Goal: Task Accomplishment & Management: Manage account settings

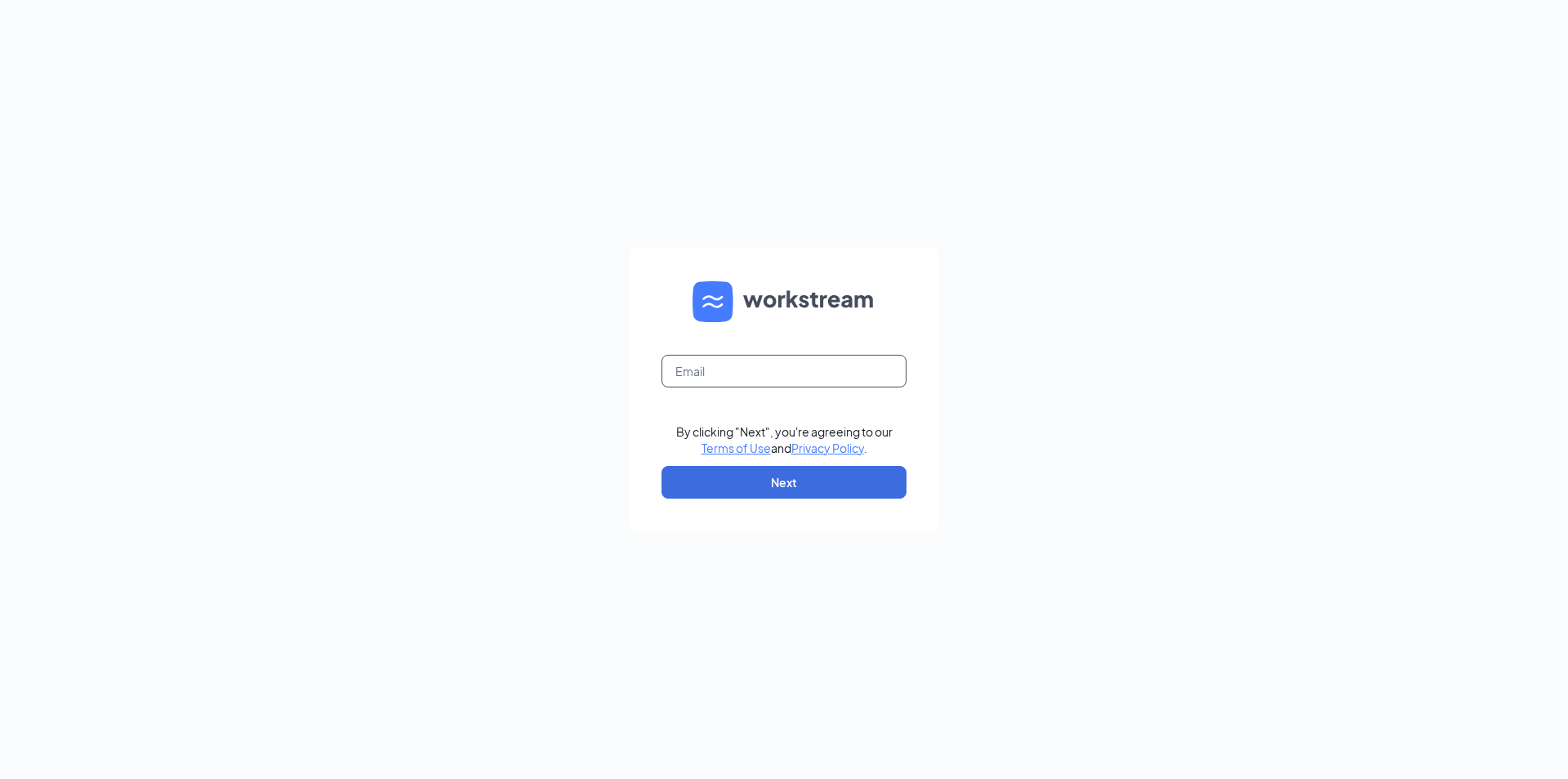
drag, startPoint x: 704, startPoint y: 358, endPoint x: 695, endPoint y: 368, distance: 13.5
click at [702, 358] on input "text" at bounding box center [784, 371] width 246 height 33
type input "[EMAIL_ADDRESS][DOMAIN_NAME]"
click at [769, 488] on button "Next" at bounding box center [784, 481] width 246 height 33
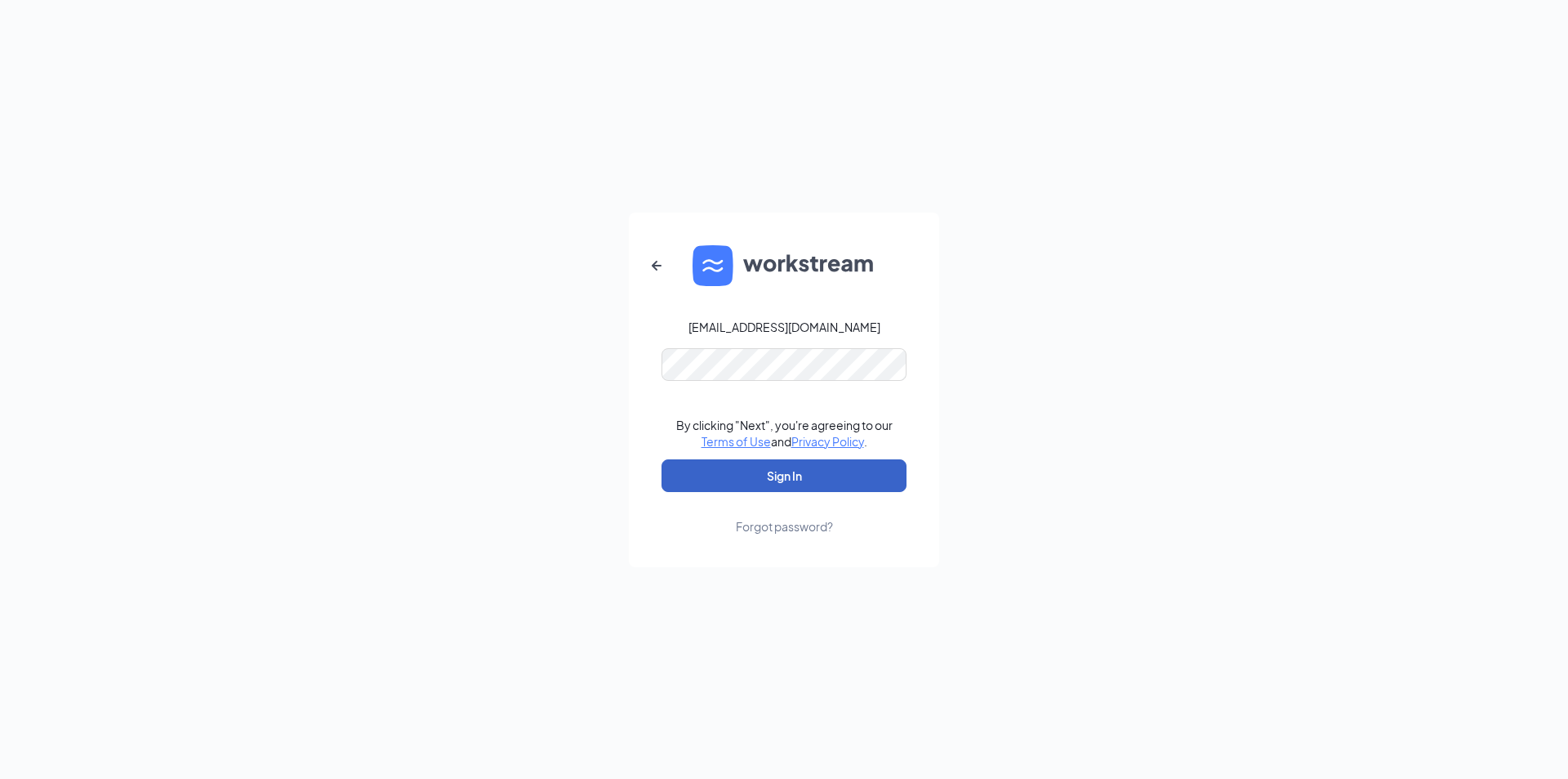
click at [791, 475] on button "Sign In" at bounding box center [784, 475] width 246 height 33
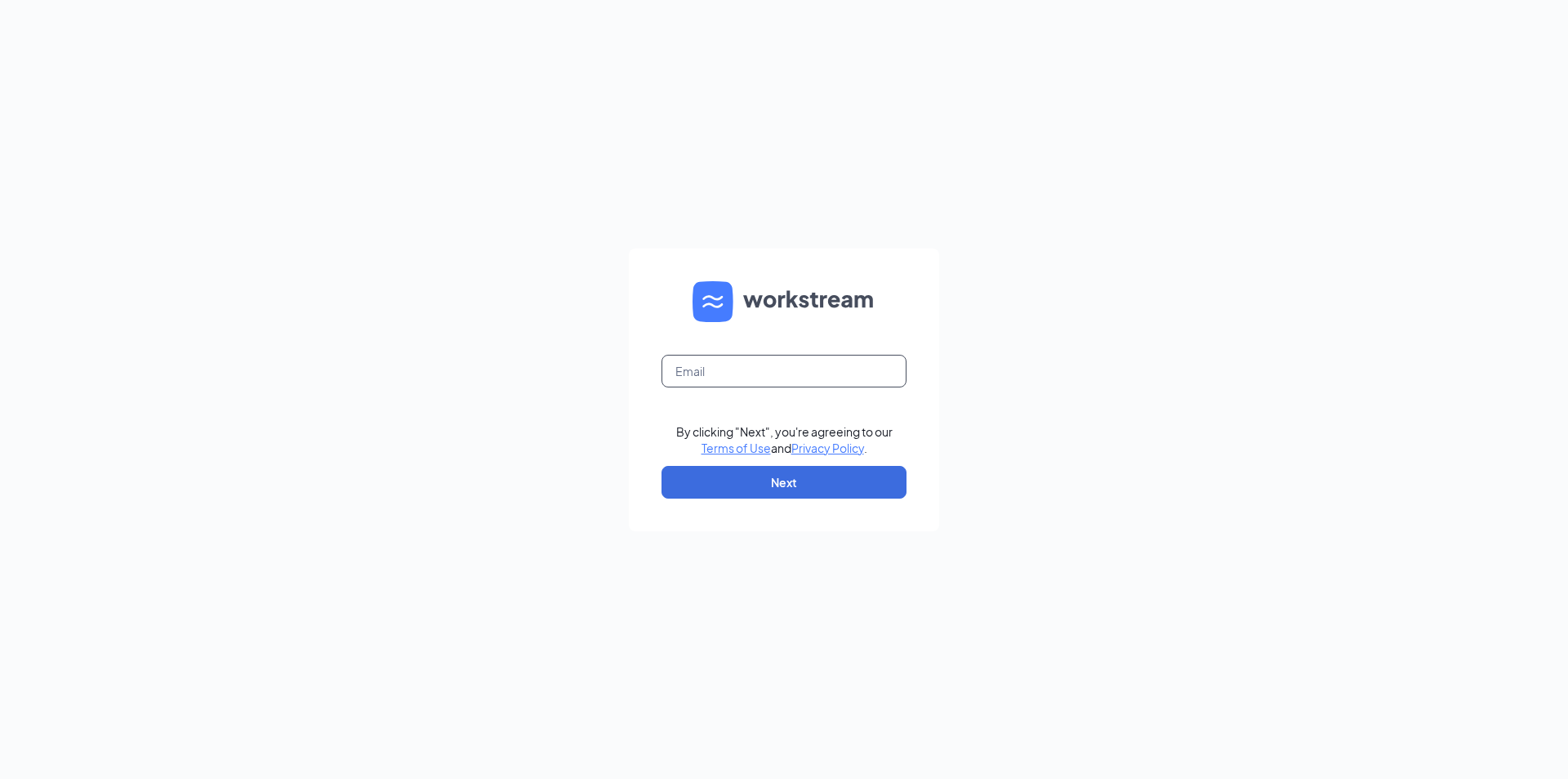
click at [686, 374] on input "text" at bounding box center [784, 371] width 246 height 33
type input "[EMAIL_ADDRESS][DOMAIN_NAME]"
click at [811, 492] on button "Next" at bounding box center [784, 481] width 246 height 33
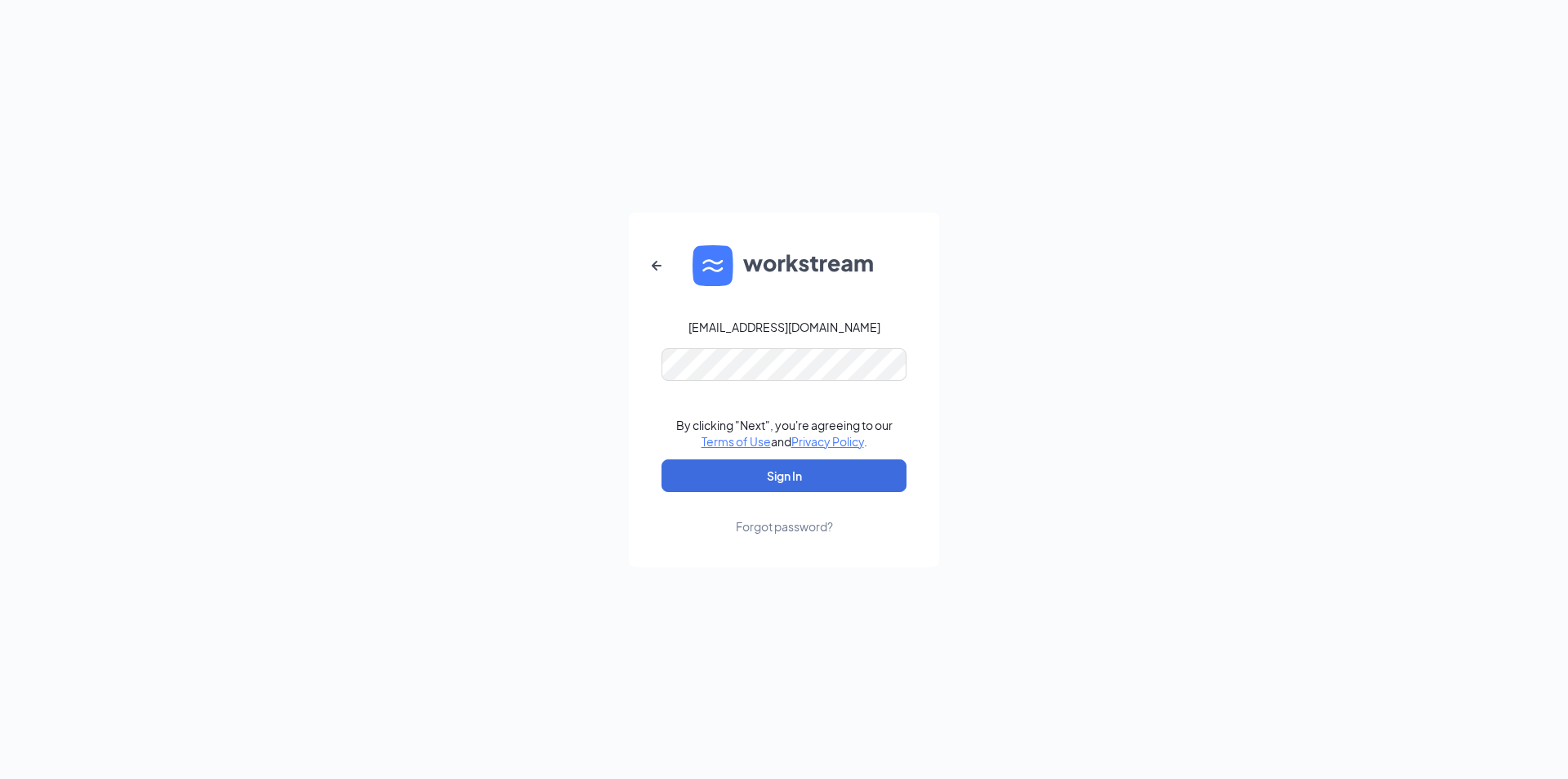
click at [800, 524] on div "Forgot password?" at bounding box center [784, 526] width 97 height 16
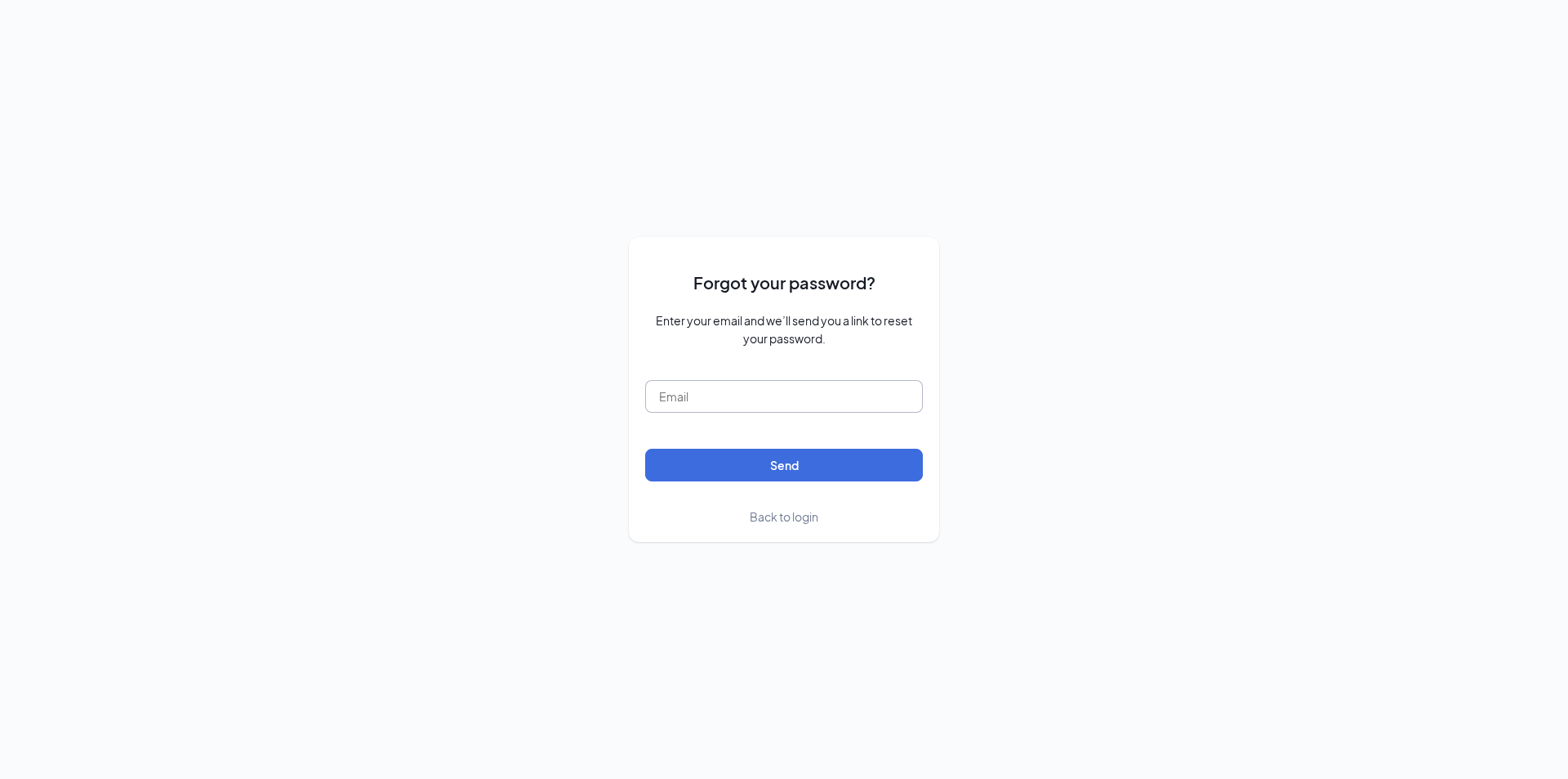
click at [695, 391] on input "text" at bounding box center [784, 396] width 277 height 33
type input "[EMAIL_ADDRESS][DOMAIN_NAME]"
click at [795, 468] on button "Send" at bounding box center [784, 464] width 277 height 33
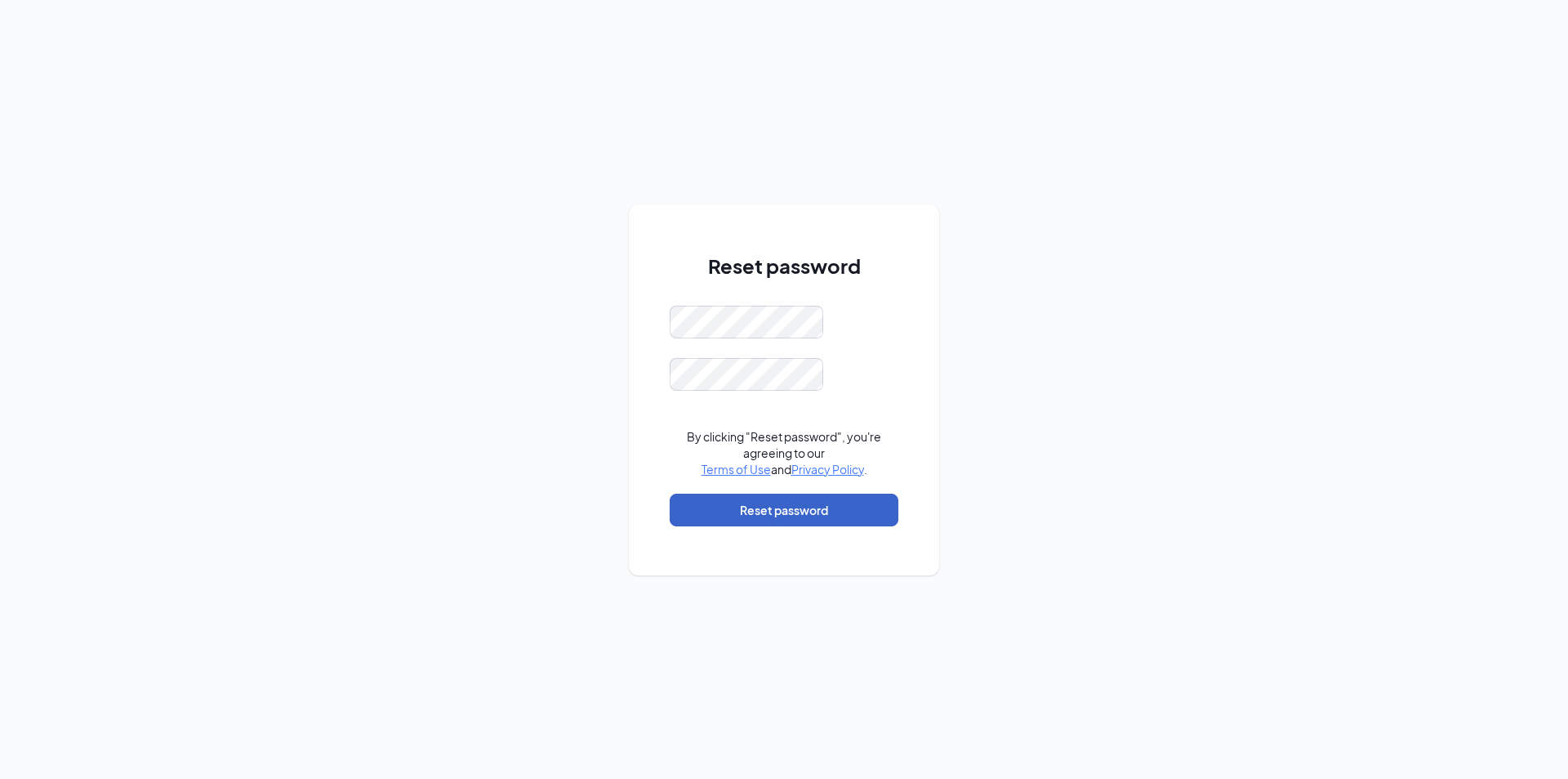
click at [776, 510] on button "Reset password" at bounding box center [784, 509] width 229 height 33
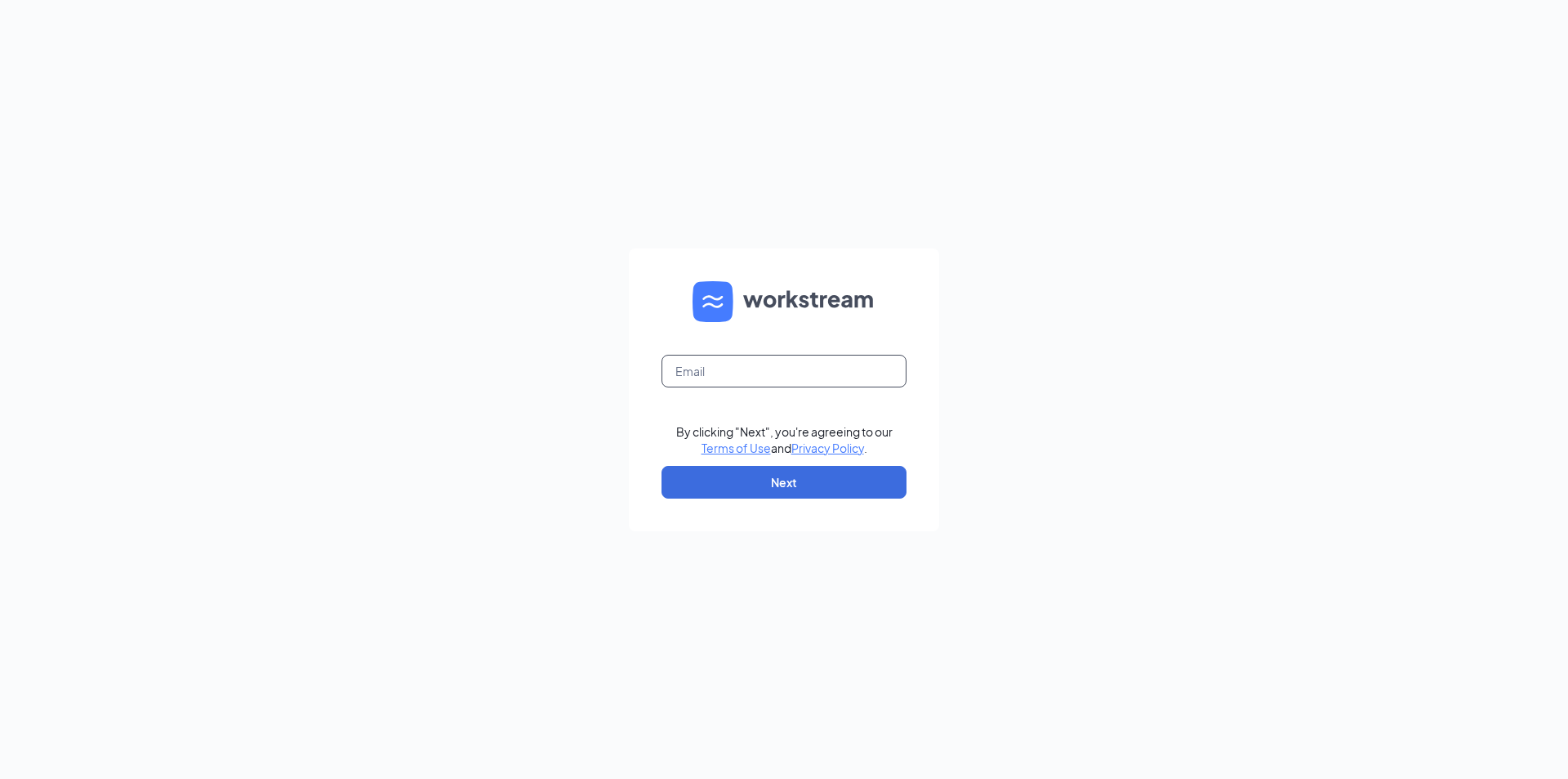
click at [734, 365] on input "text" at bounding box center [784, 371] width 246 height 33
type input "[EMAIL_ADDRESS][DOMAIN_NAME]"
click at [795, 486] on button "Next" at bounding box center [784, 481] width 246 height 33
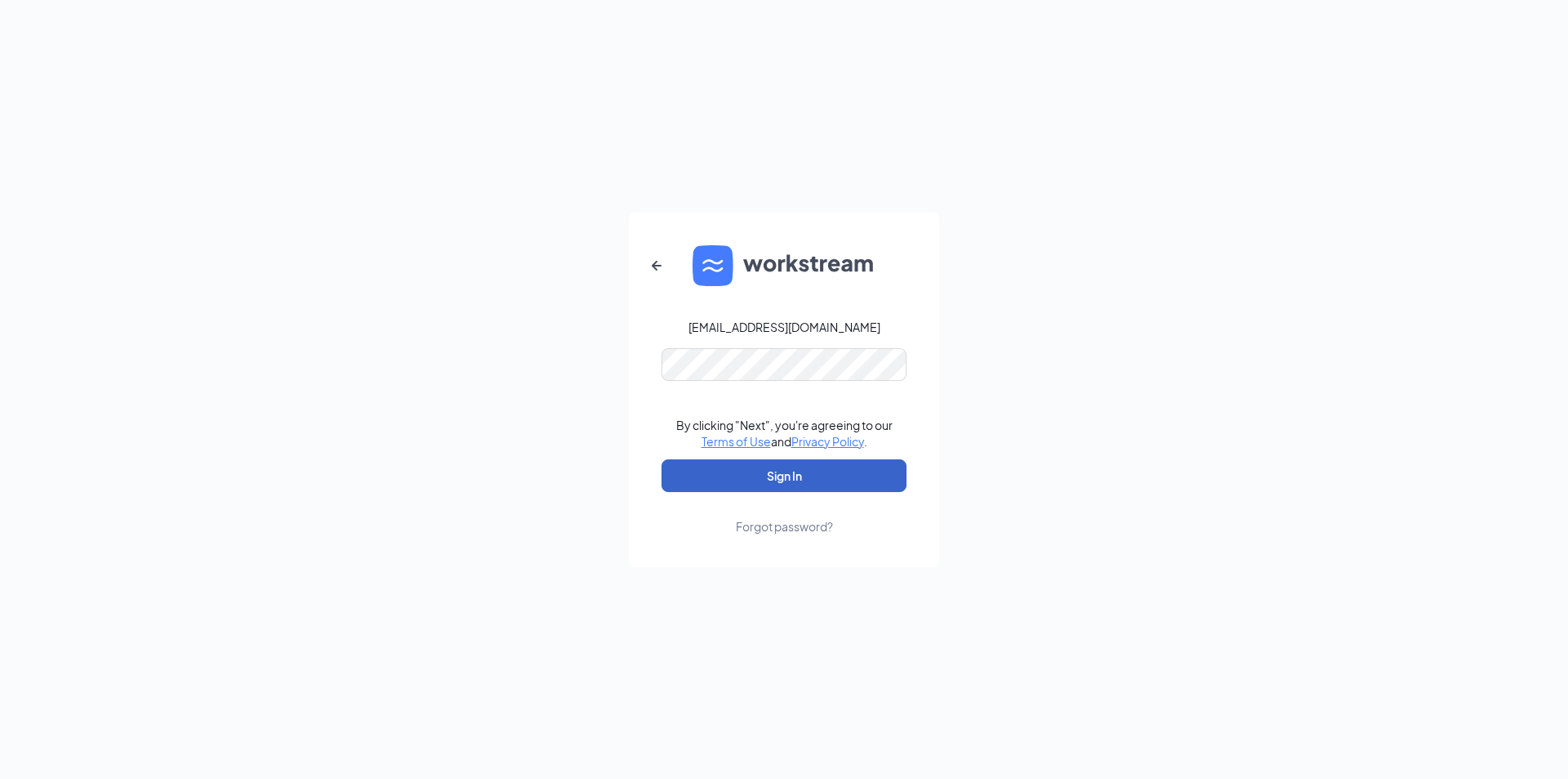
click at [794, 475] on button "Sign In" at bounding box center [784, 475] width 246 height 33
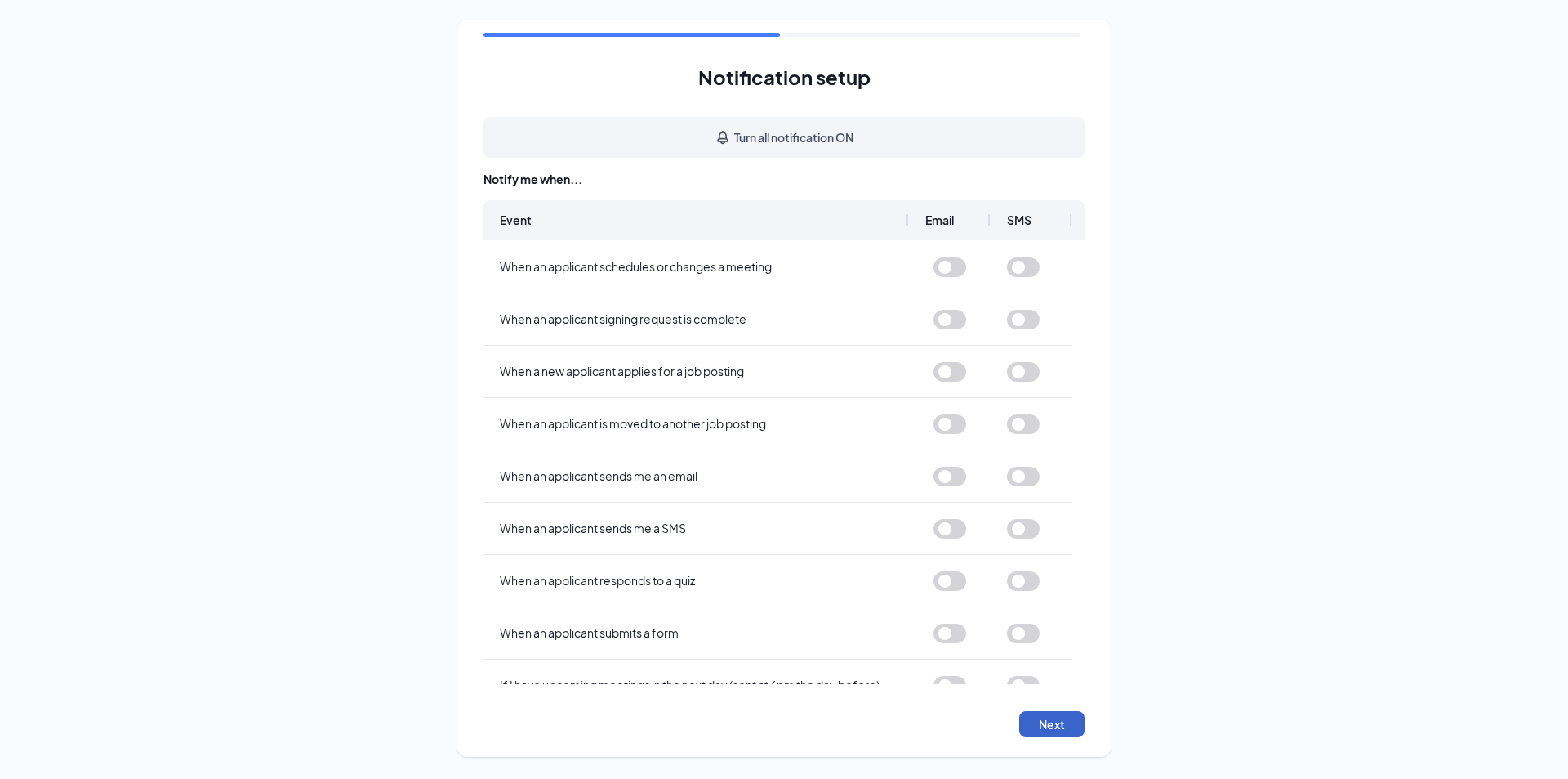
click at [1044, 730] on button "Next" at bounding box center [1051, 724] width 65 height 26
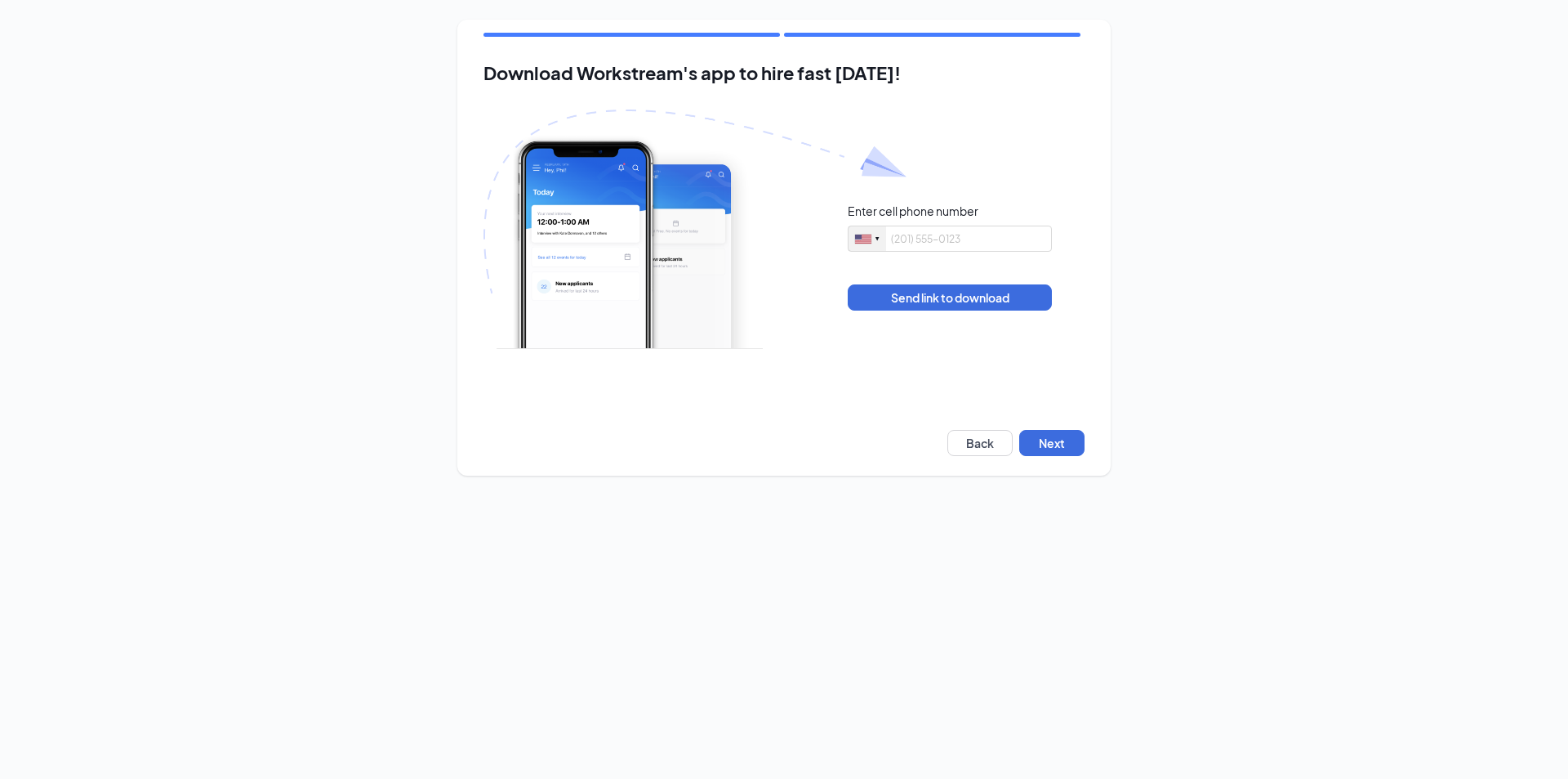
click at [884, 241] on div at bounding box center [867, 239] width 38 height 25
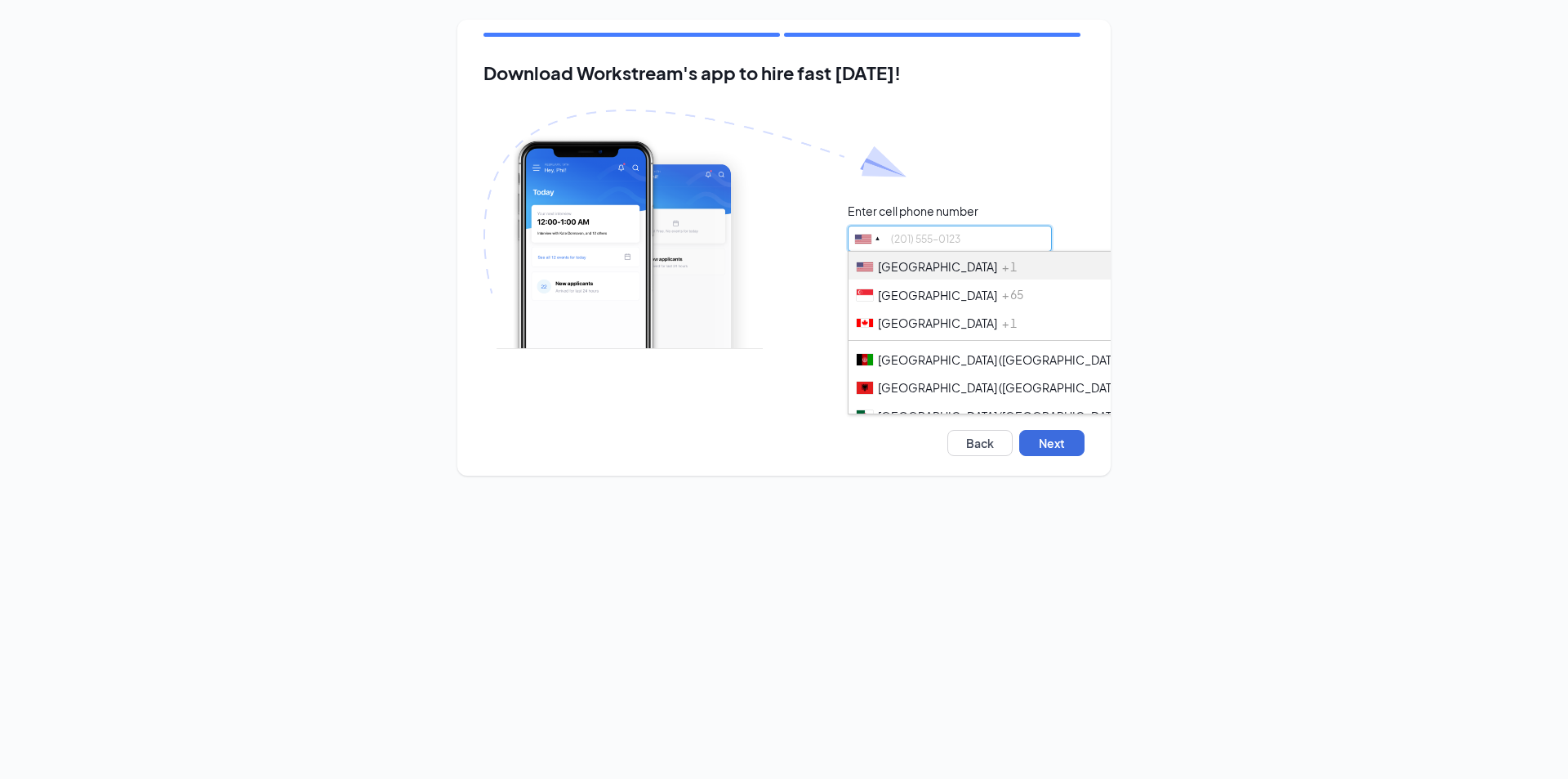
click at [910, 237] on input "tel" at bounding box center [949, 239] width 205 height 26
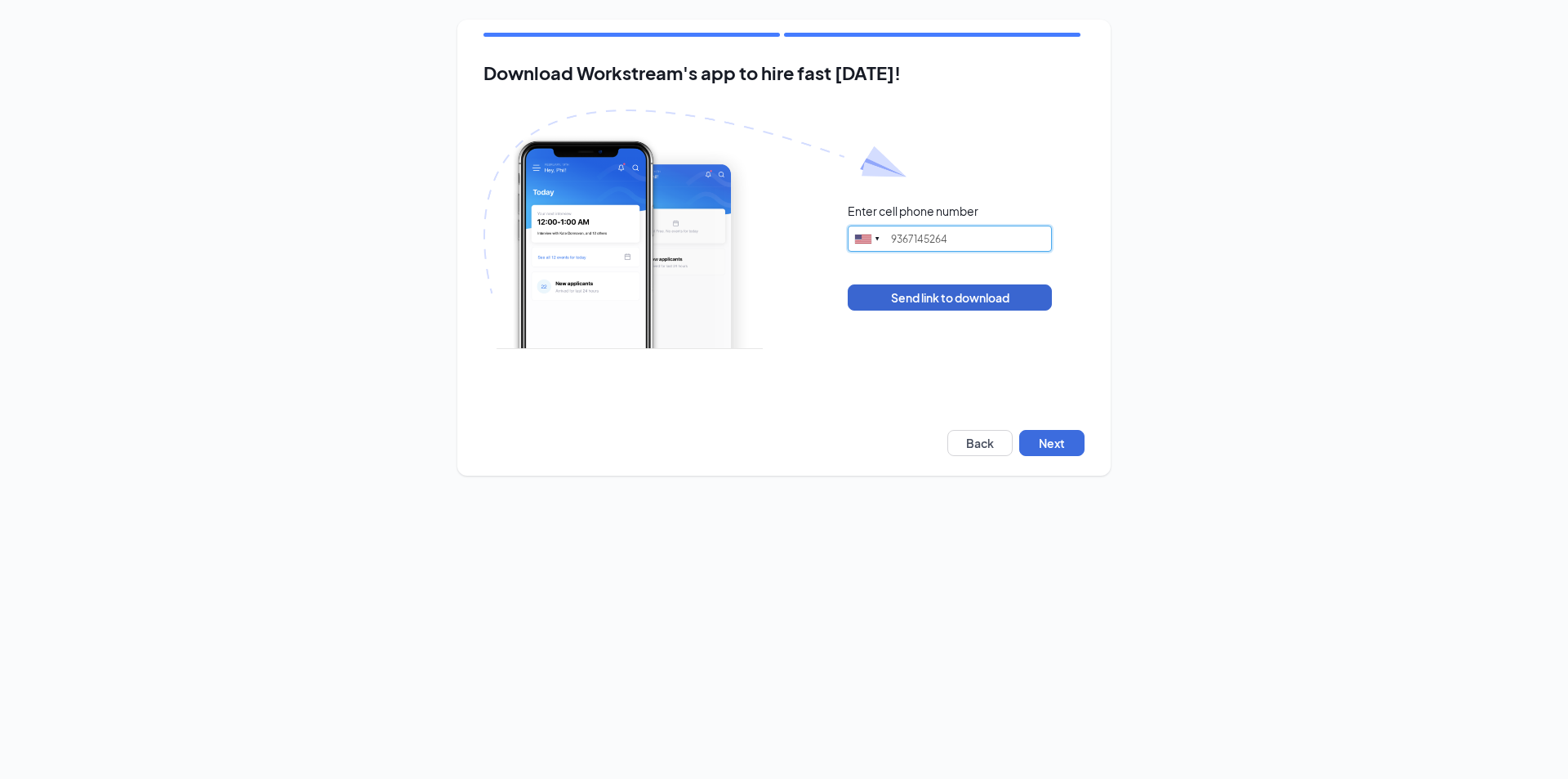
type input "9367145264"
click at [955, 302] on button "Send link to download" at bounding box center [949, 298] width 205 height 26
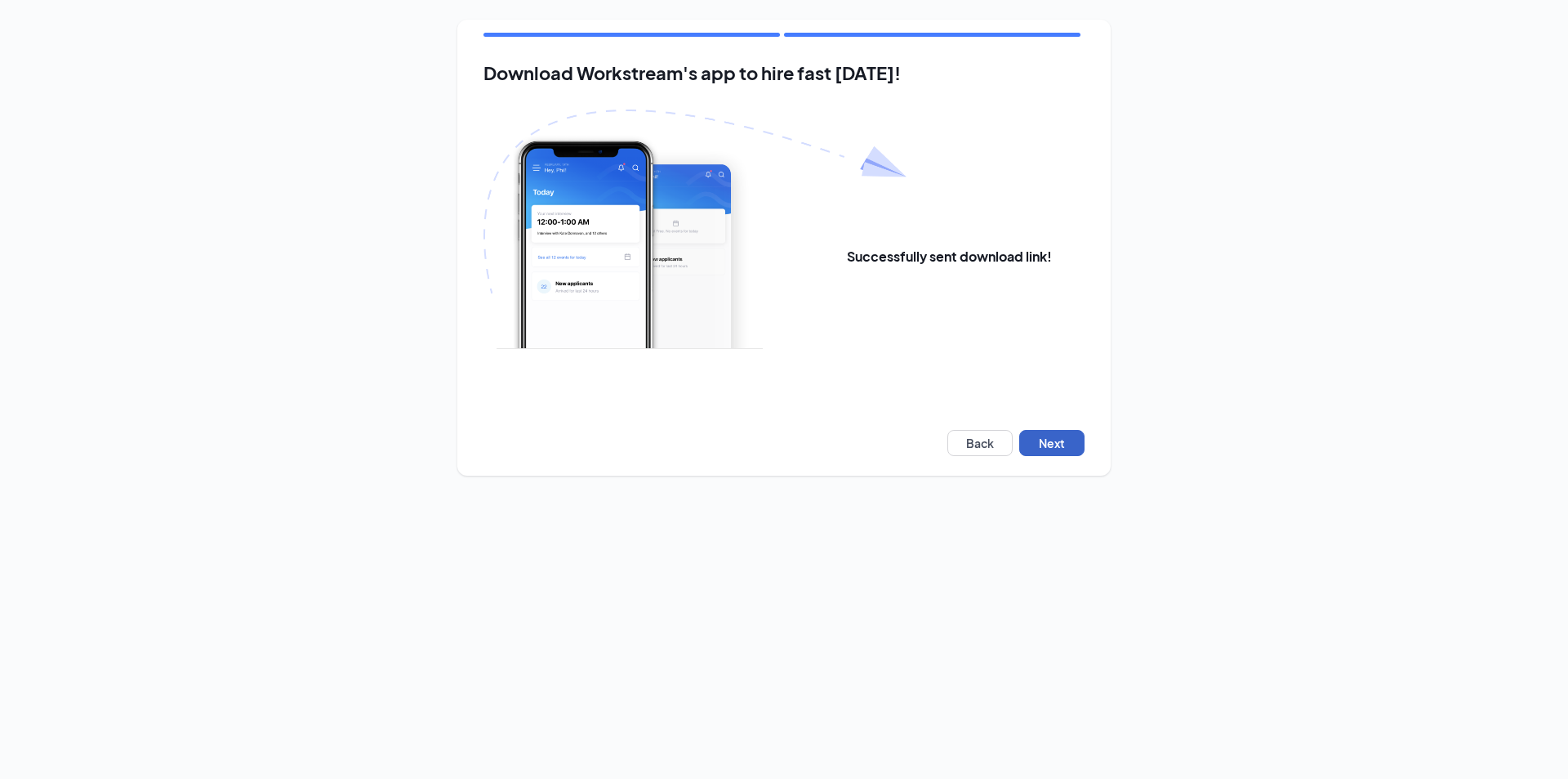
click at [1055, 442] on button "Next" at bounding box center [1051, 442] width 65 height 26
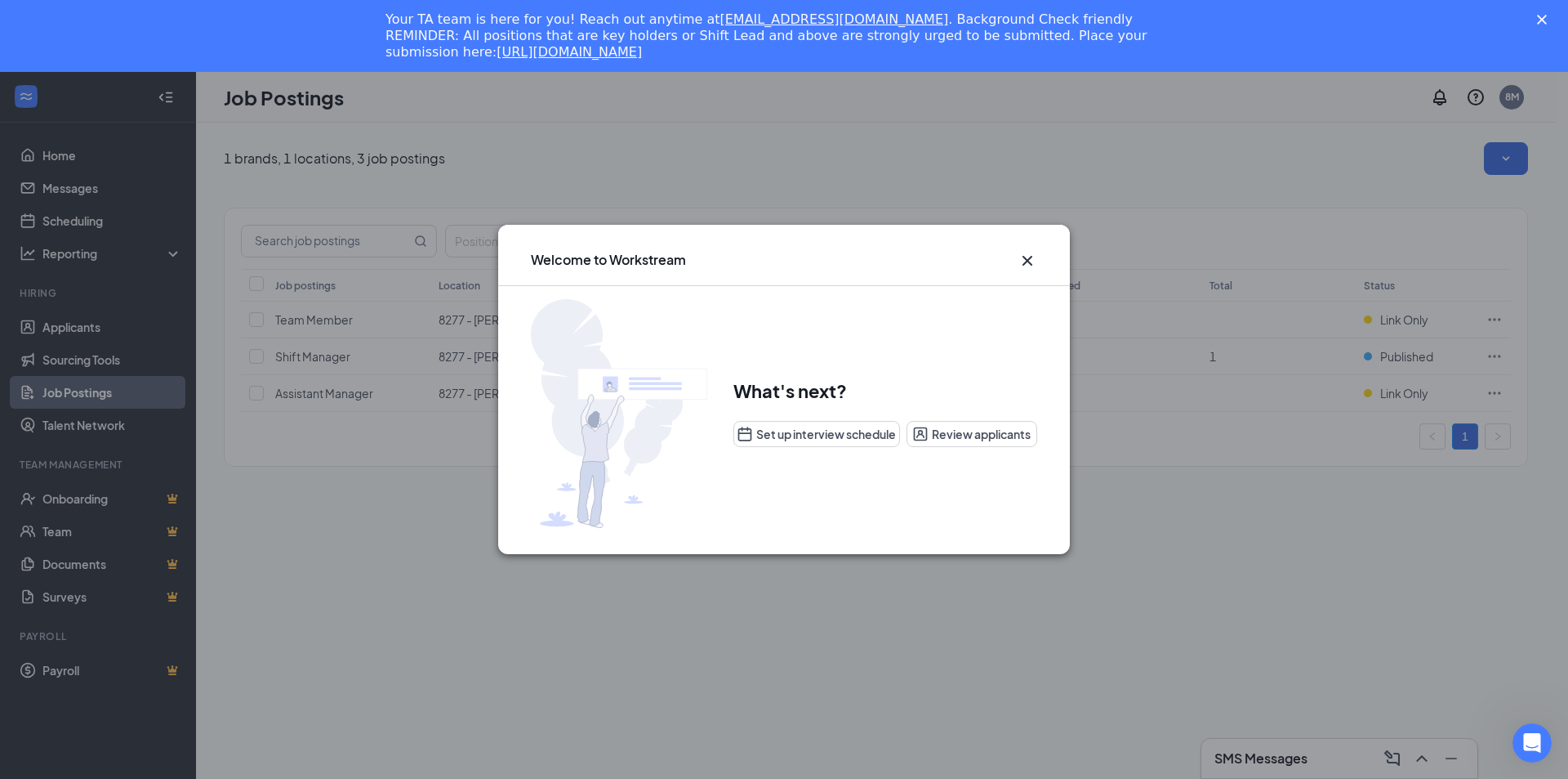
click at [1008, 268] on div "Welcome to Workstream" at bounding box center [784, 260] width 506 height 18
click at [1029, 258] on icon "Cross" at bounding box center [1028, 261] width 20 height 20
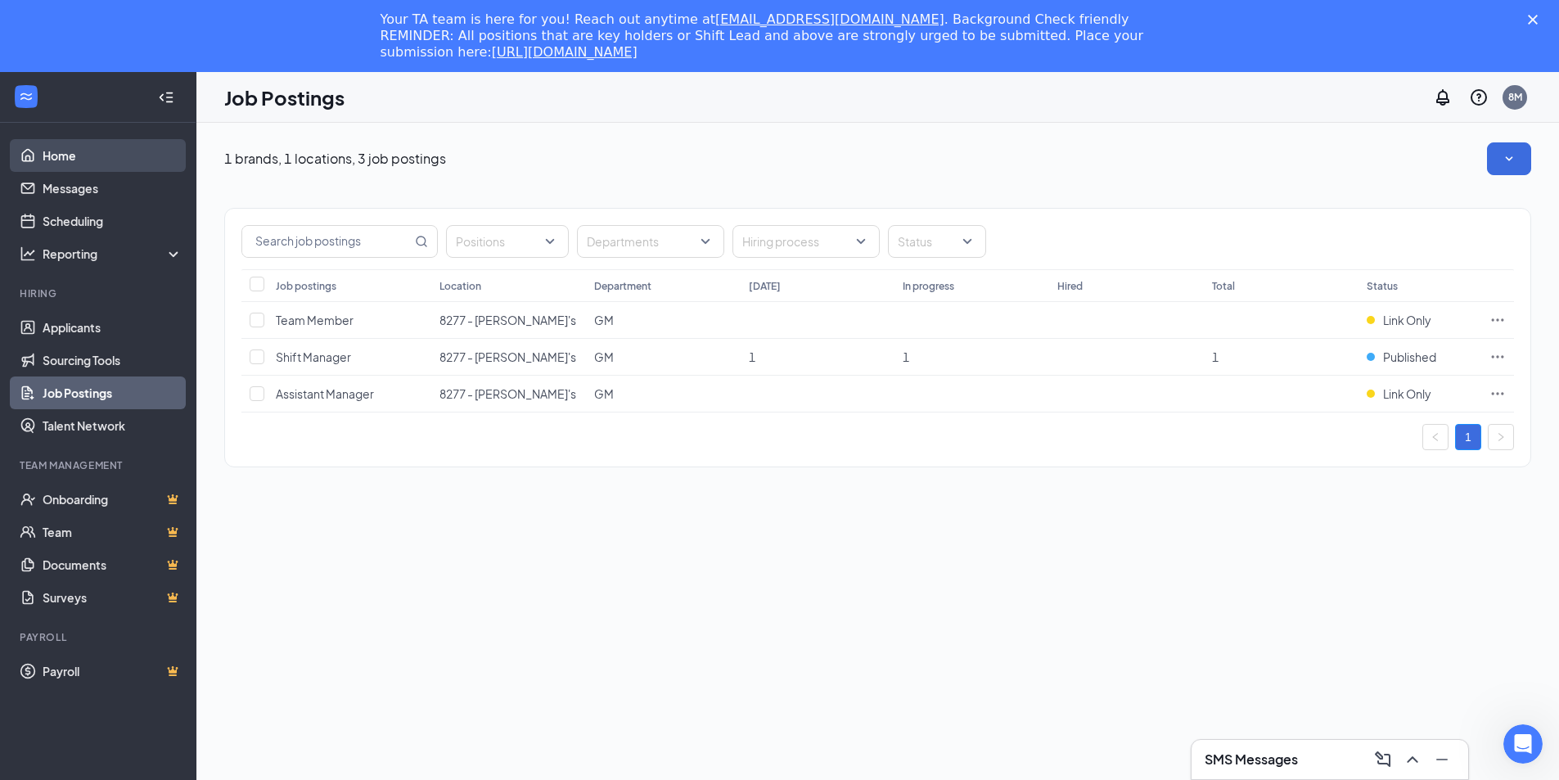
click at [62, 146] on link "Home" at bounding box center [113, 155] width 140 height 33
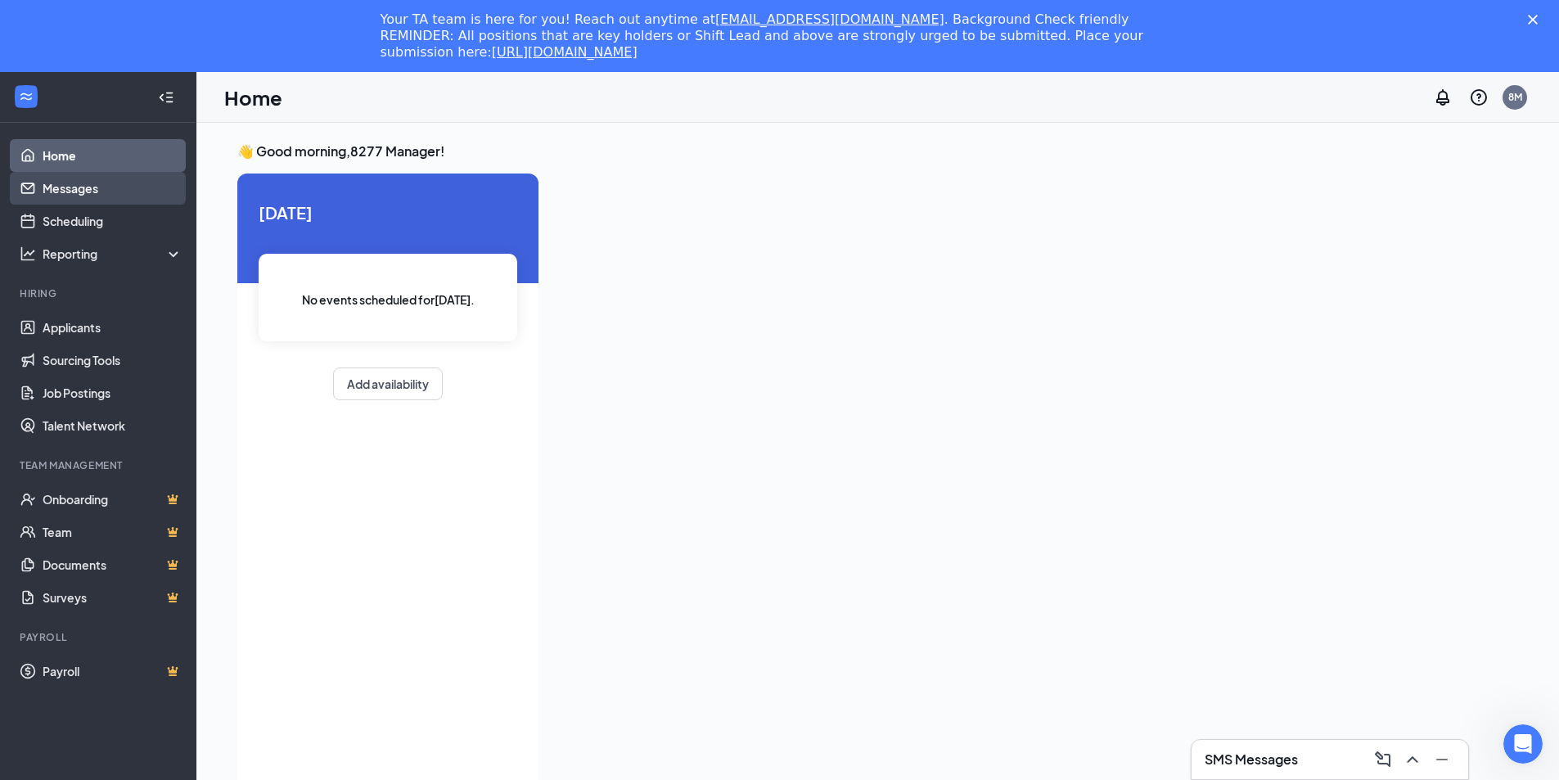
click at [63, 187] on link "Messages" at bounding box center [113, 188] width 140 height 33
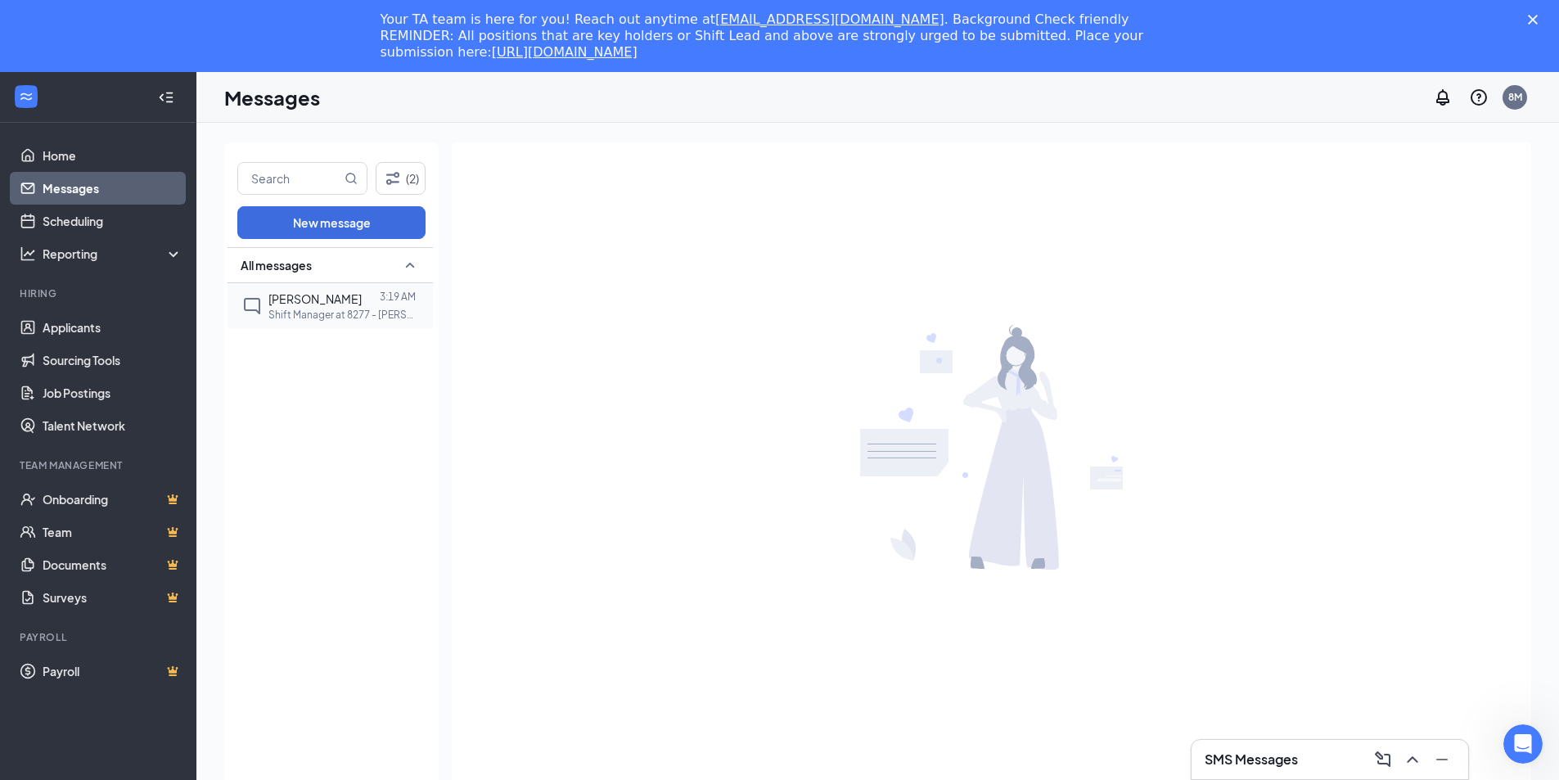
click at [306, 315] on p "Shift Manager at 8277 - [PERSON_NAME]'s" at bounding box center [341, 315] width 147 height 14
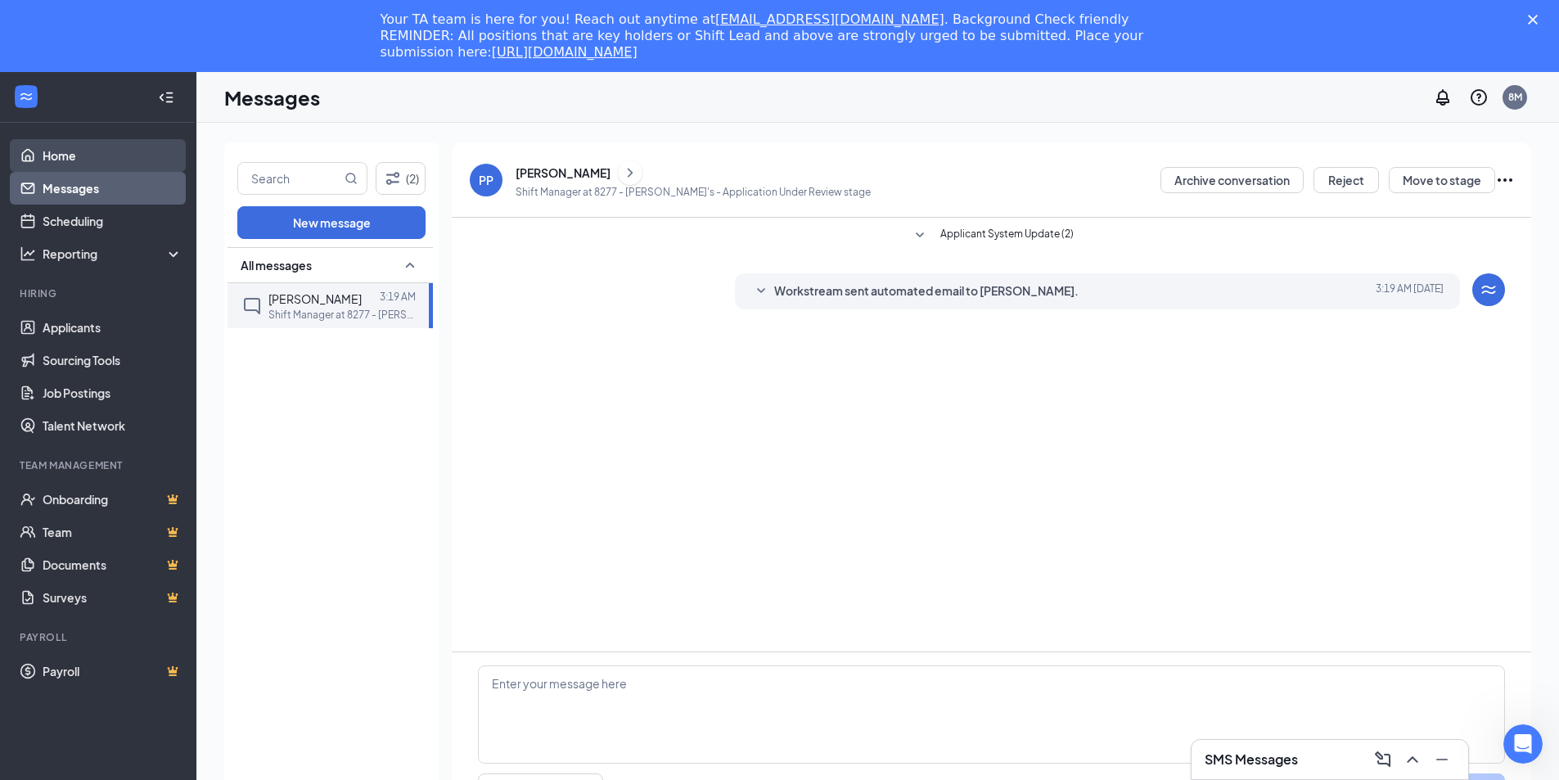
click at [75, 148] on link "Home" at bounding box center [113, 155] width 140 height 33
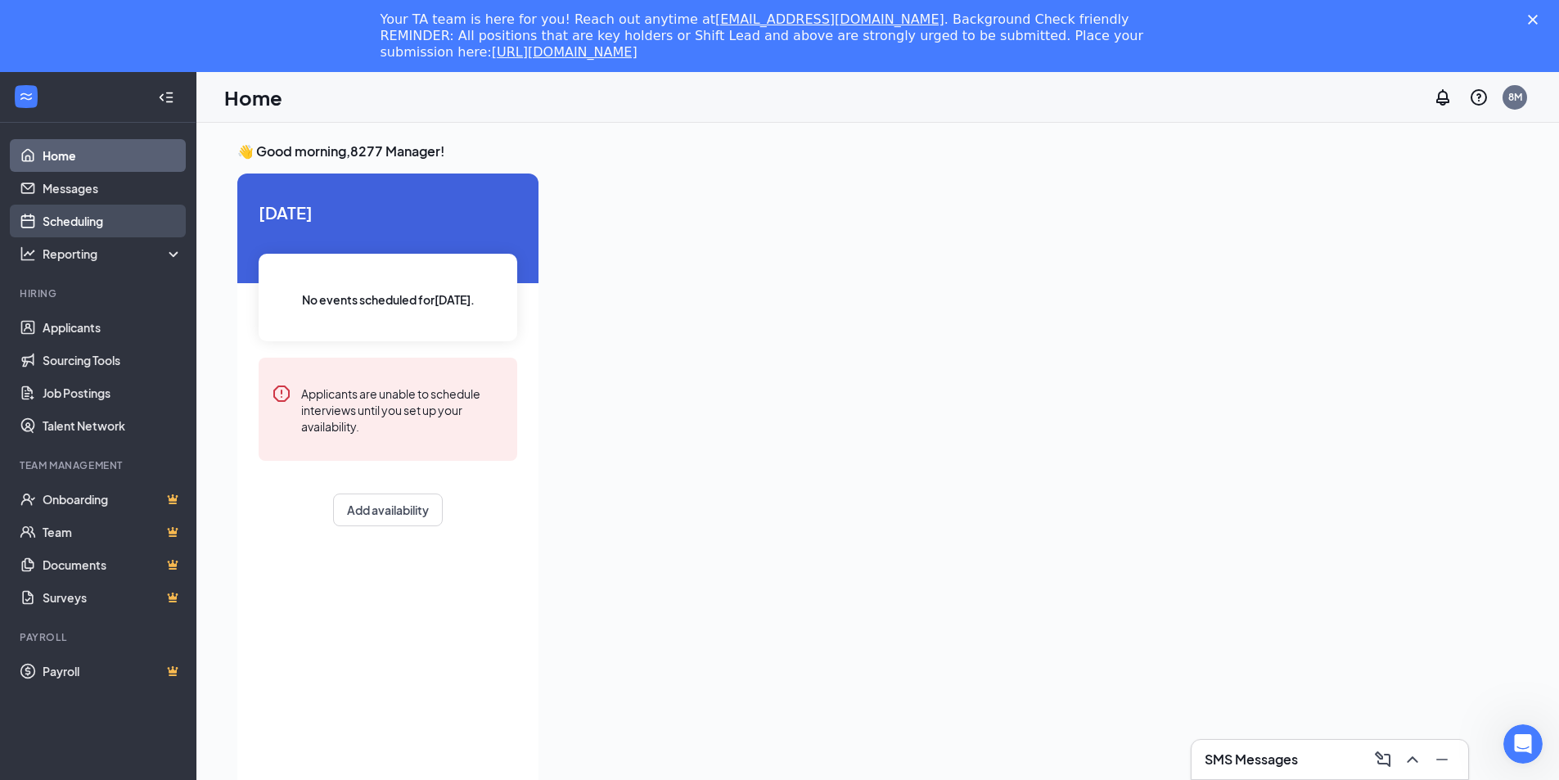
click at [89, 218] on link "Scheduling" at bounding box center [113, 221] width 140 height 33
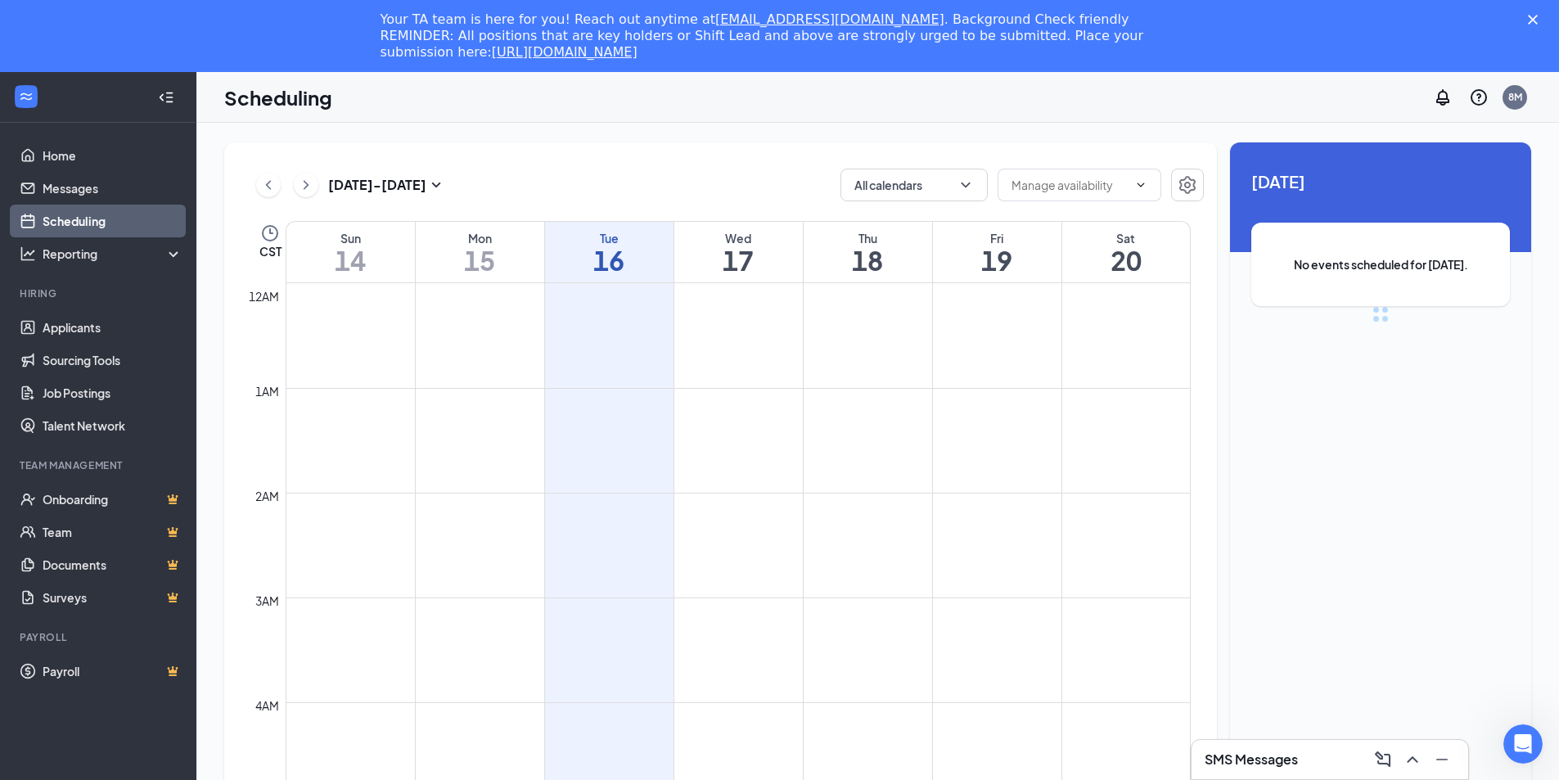
scroll to position [804, 0]
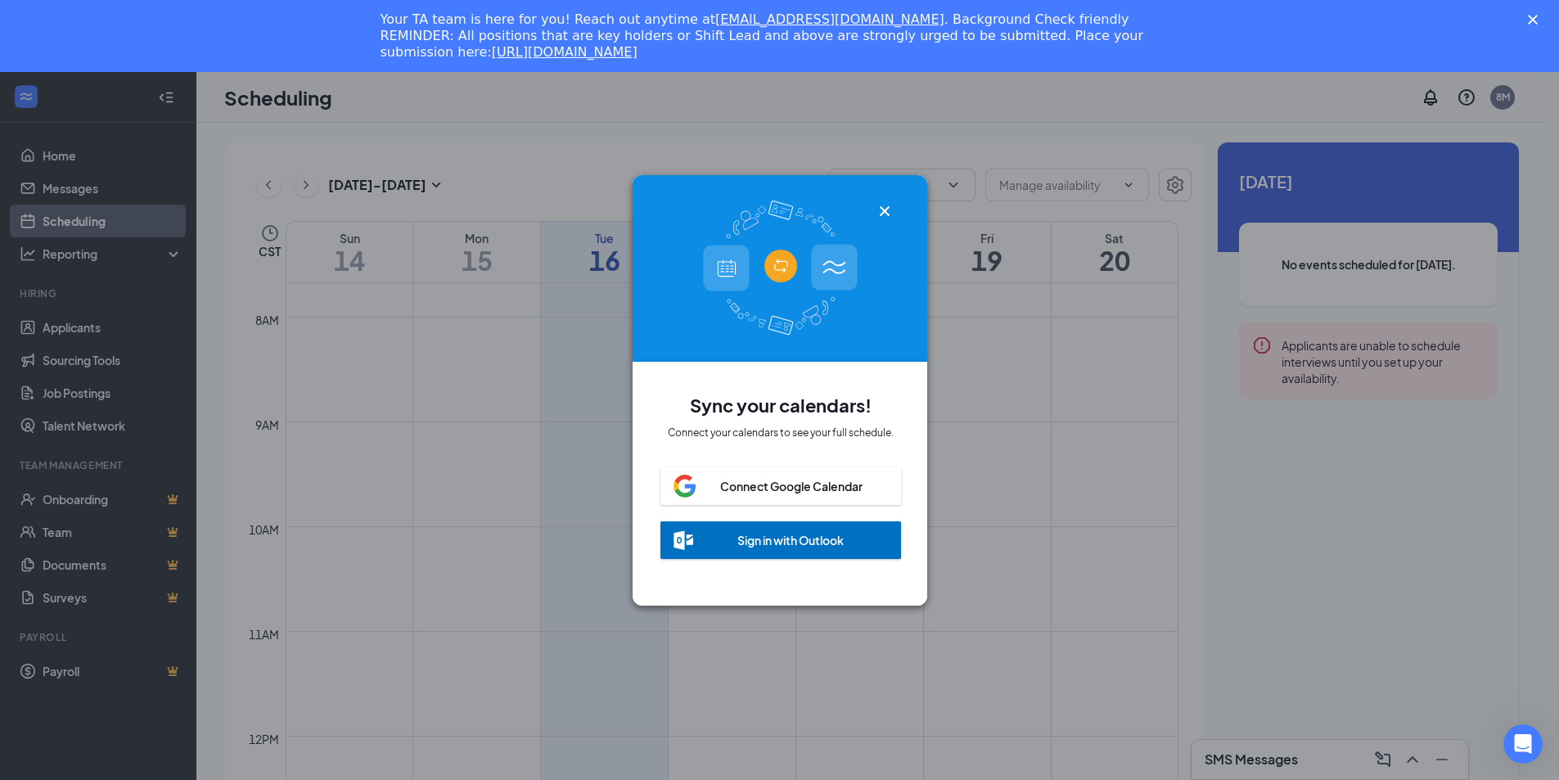
click at [901, 203] on div at bounding box center [781, 268] width 296 height 187
click at [882, 207] on icon "Cross" at bounding box center [884, 210] width 10 height 10
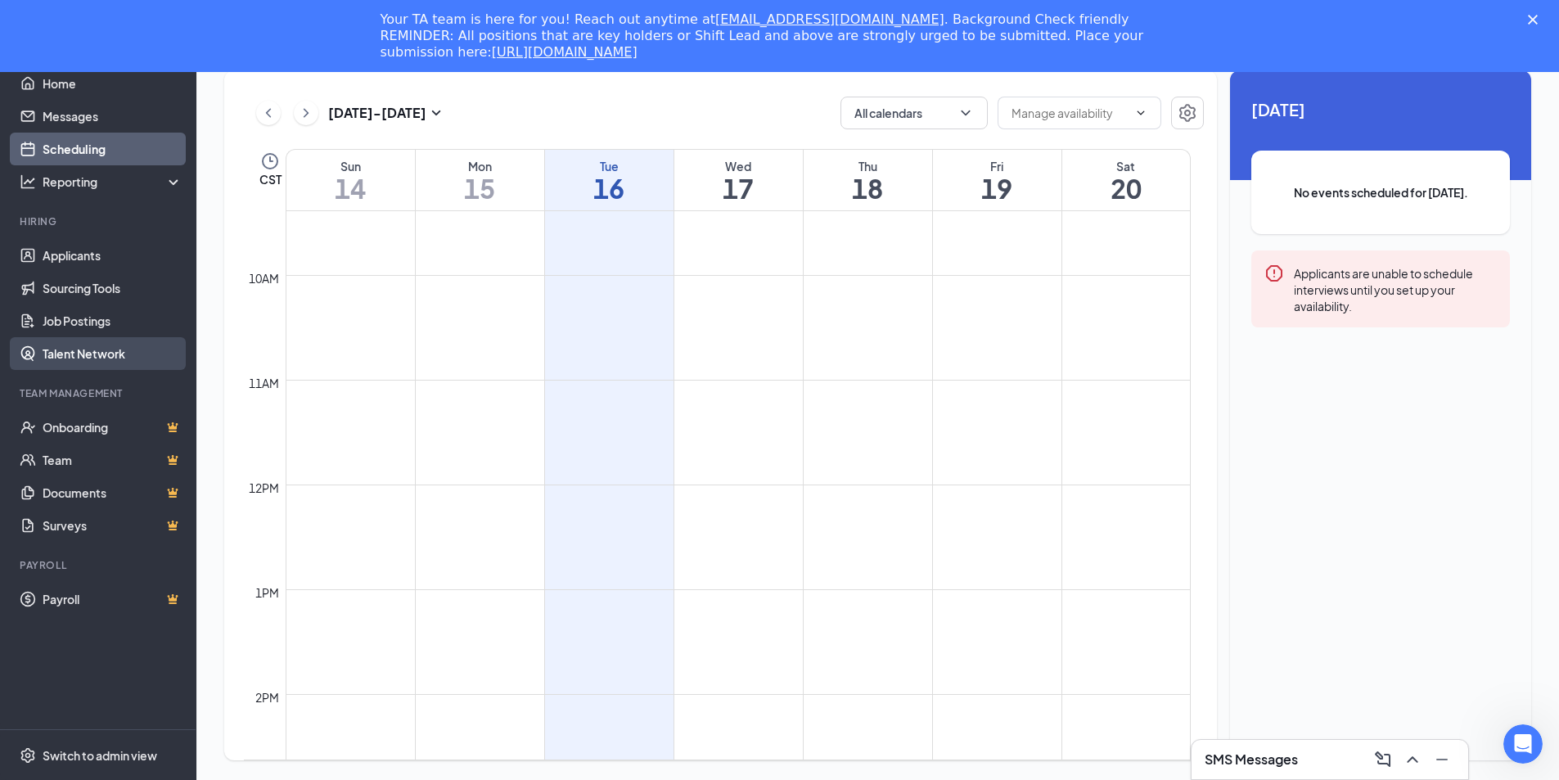
scroll to position [0, 0]
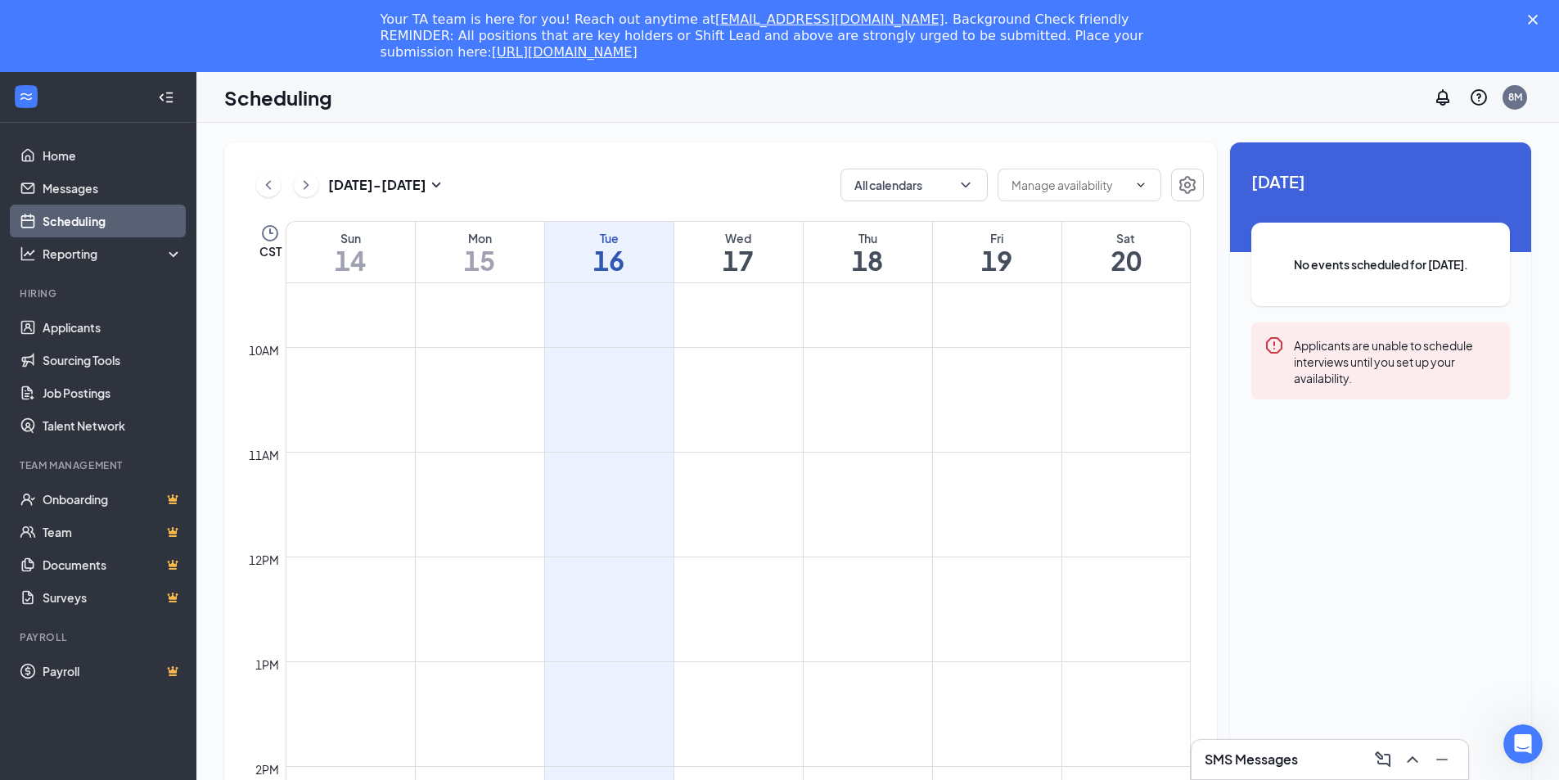
click at [26, 91] on icon "WorkstreamLogo" at bounding box center [26, 96] width 16 height 16
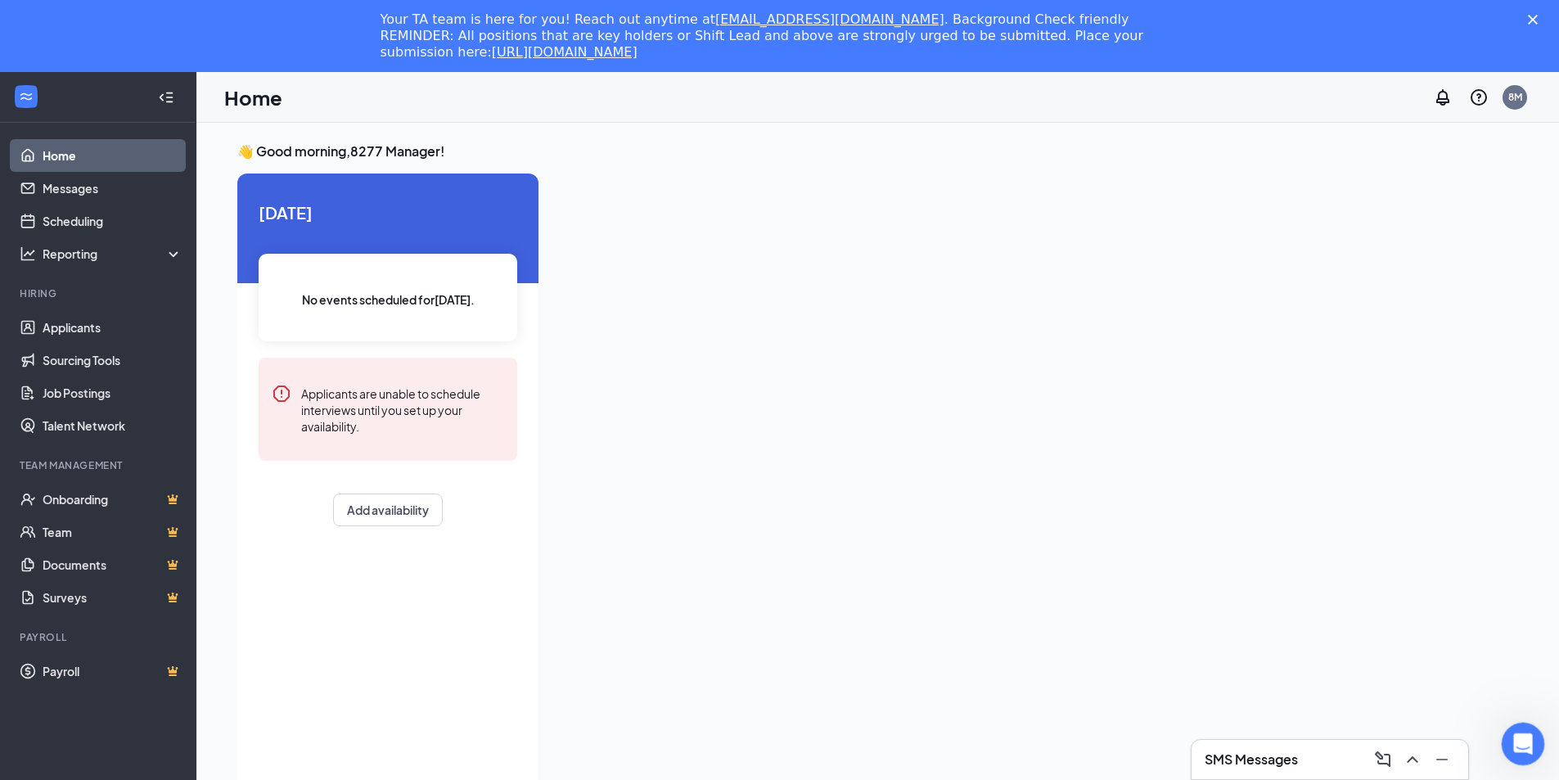
click at [1502, 741] on div "Open Intercom Messenger" at bounding box center [1520, 741] width 54 height 54
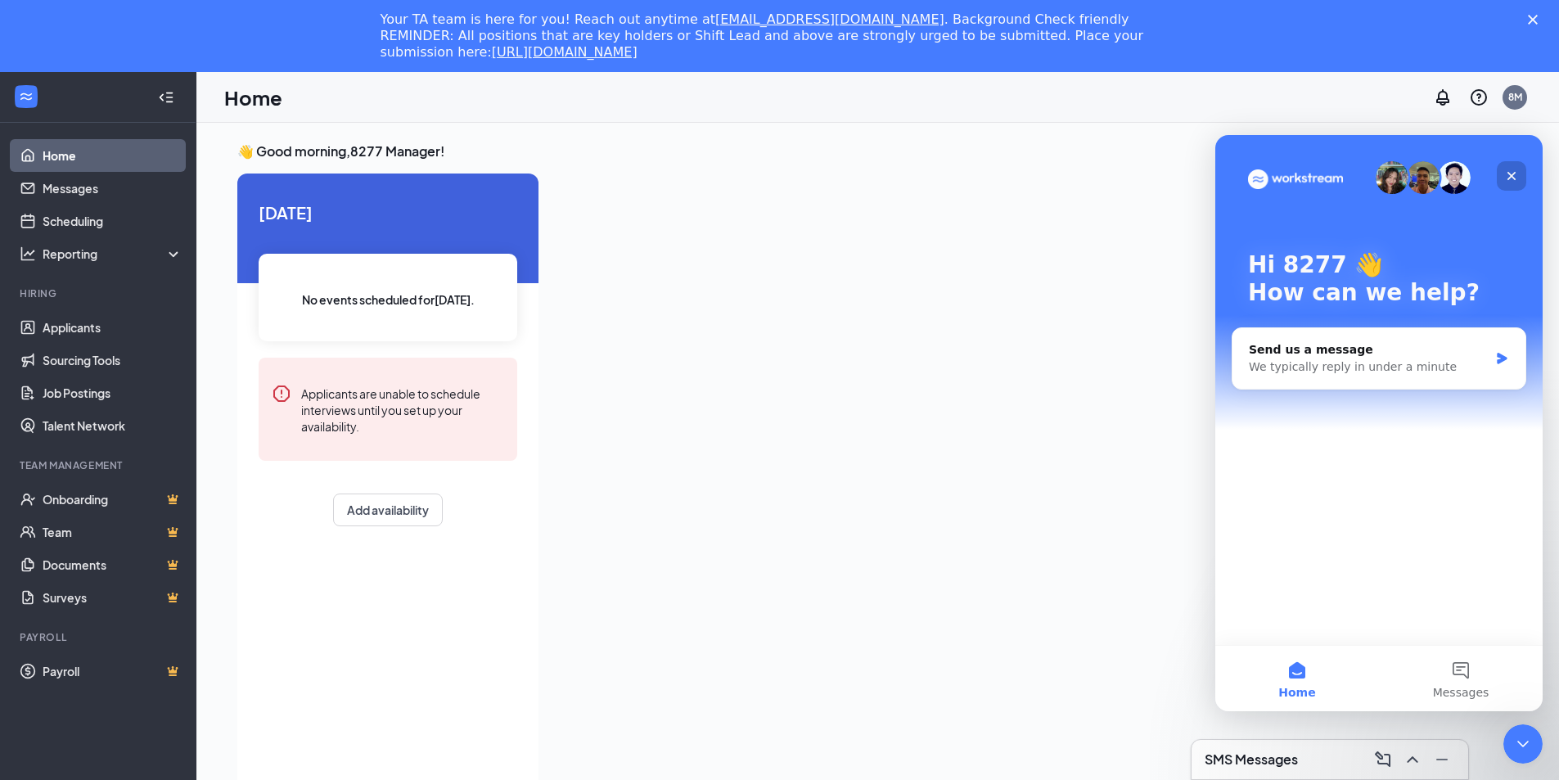
click at [1502, 178] on div "Close" at bounding box center [1511, 175] width 29 height 29
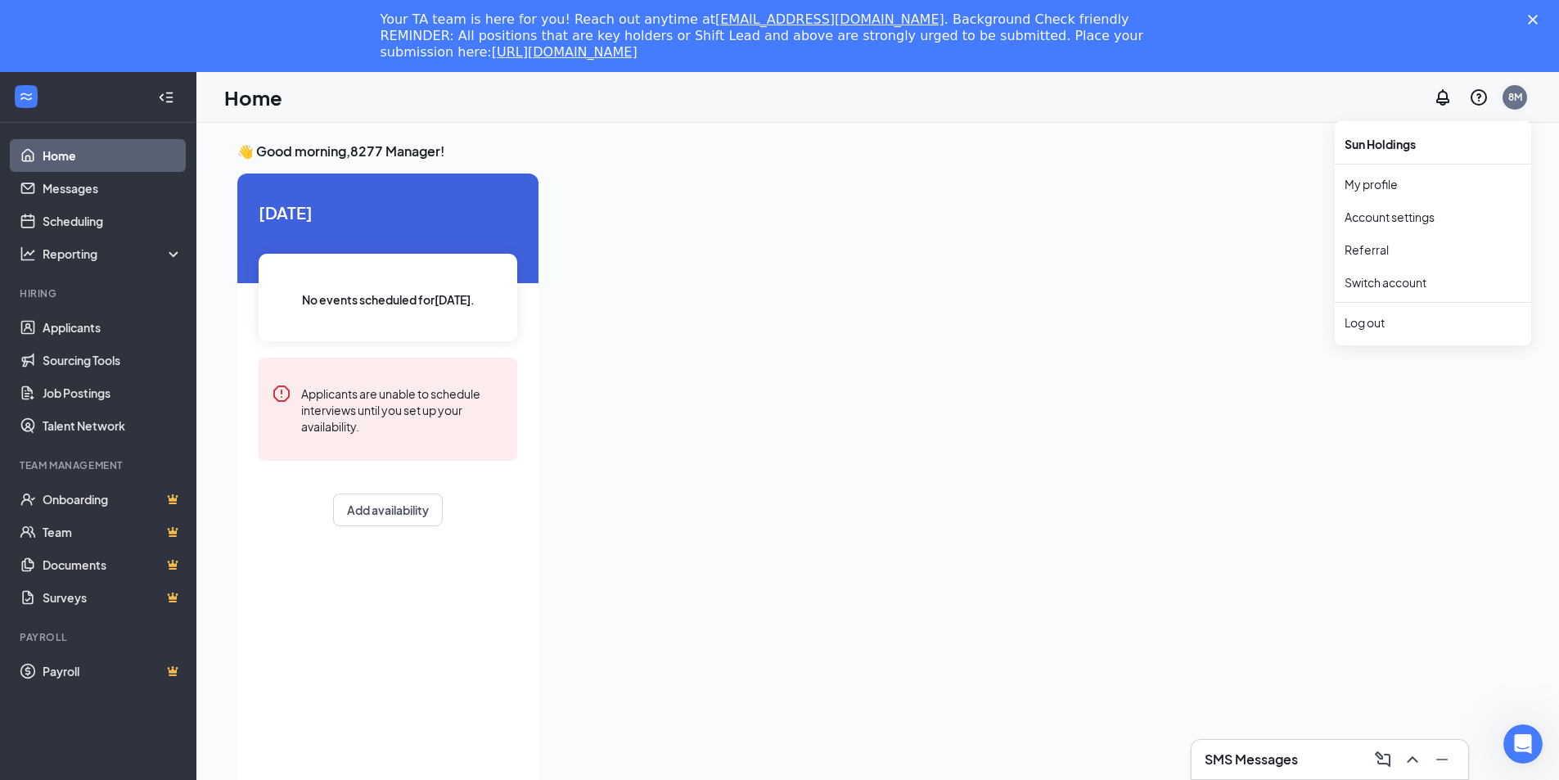
click at [1518, 98] on div "8M" at bounding box center [1515, 97] width 14 height 14
click at [1538, 12] on div "Your TA team is here for you! Reach out anytime at [EMAIL_ADDRESS][DOMAIN_NAME]…" at bounding box center [779, 36] width 1559 height 59
click at [18, 90] on icon "WorkstreamLogo" at bounding box center [26, 96] width 16 height 16
click at [24, 90] on icon "WorkstreamLogo" at bounding box center [26, 96] width 16 height 16
